Goal: Task Accomplishment & Management: Manage account settings

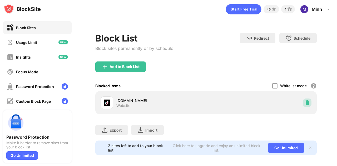
click at [304, 101] on img at bounding box center [306, 102] width 5 height 5
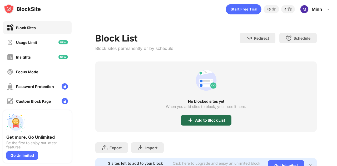
click at [190, 120] on img at bounding box center [190, 120] width 6 height 6
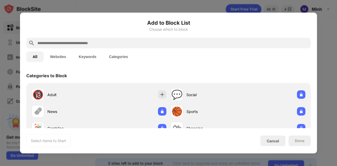
click at [136, 45] on input "text" at bounding box center [172, 43] width 271 height 6
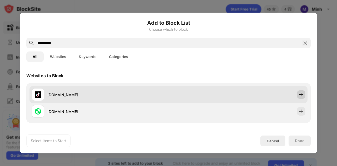
type input "**********"
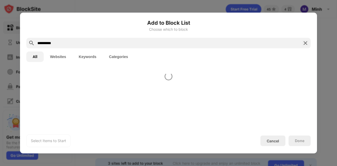
click at [296, 93] on div at bounding box center [168, 98] width 297 height 60
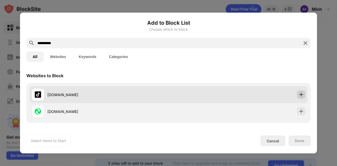
click at [298, 94] on img at bounding box center [300, 94] width 5 height 5
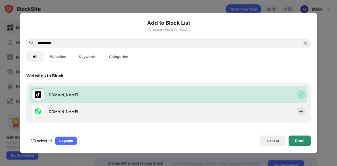
click at [302, 139] on div "Done" at bounding box center [299, 141] width 9 height 4
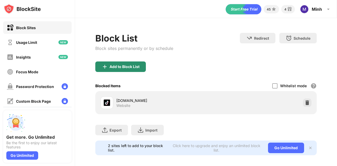
click at [133, 67] on div "Add to Block List" at bounding box center [124, 67] width 30 height 4
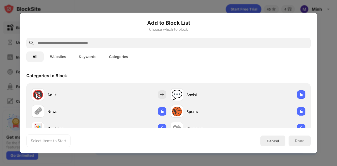
click at [147, 41] on input "text" at bounding box center [172, 43] width 271 height 6
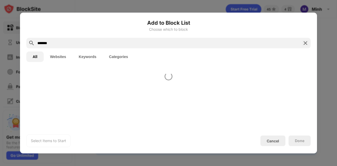
click at [298, 112] on div at bounding box center [168, 98] width 297 height 60
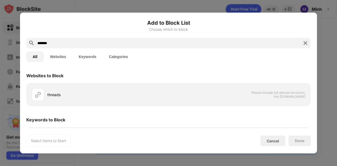
click at [87, 42] on input "*******" at bounding box center [168, 43] width 263 height 6
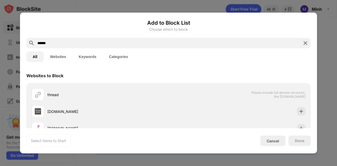
type input "*******"
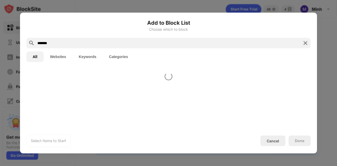
click at [297, 110] on div at bounding box center [168, 98] width 297 height 60
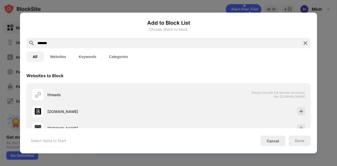
click at [298, 111] on img at bounding box center [300, 111] width 5 height 5
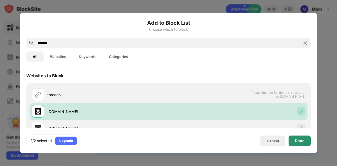
click at [298, 138] on div "Done" at bounding box center [299, 141] width 22 height 11
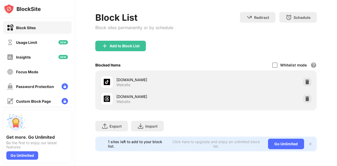
scroll to position [24, 0]
